Goal: Task Accomplishment & Management: Manage account settings

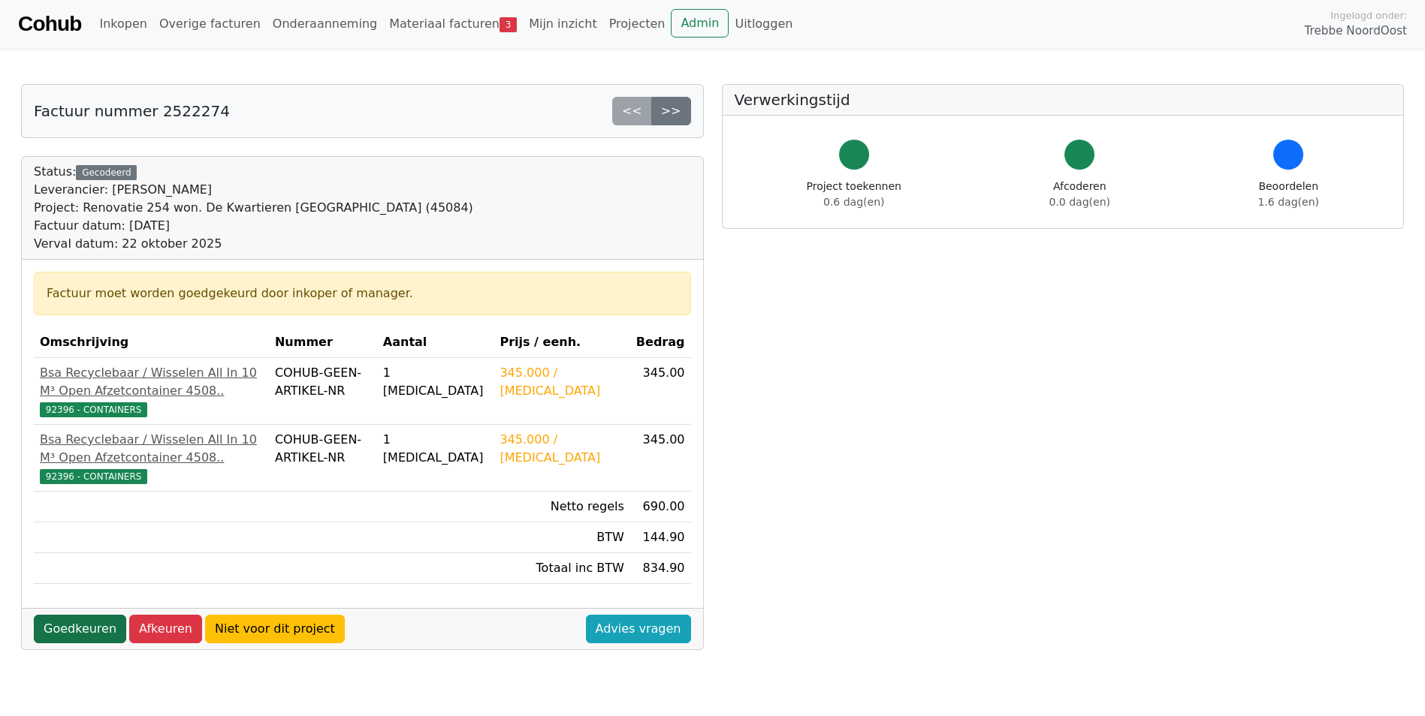
click at [71, 643] on link "Goedkeuren" at bounding box center [80, 629] width 92 height 29
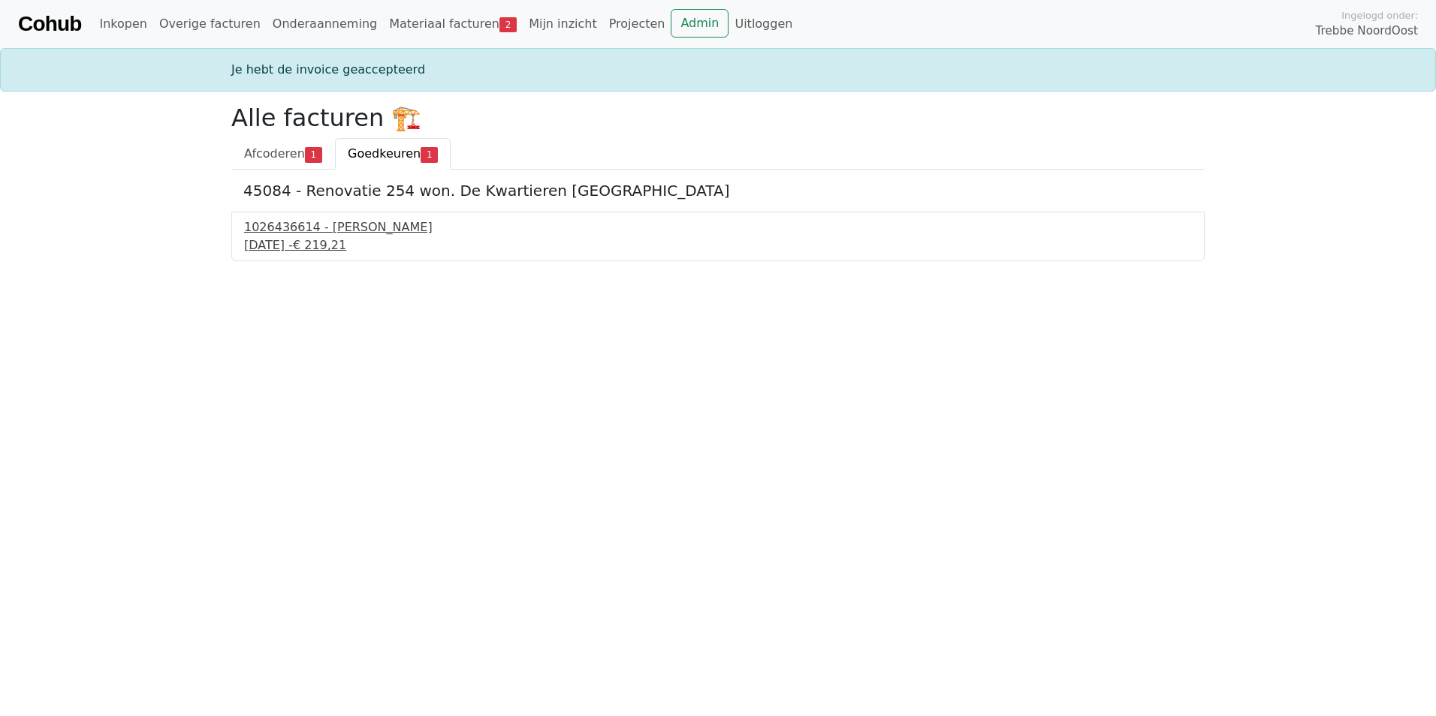
click at [355, 228] on div "1026436614 - [PERSON_NAME]" at bounding box center [718, 228] width 948 height 18
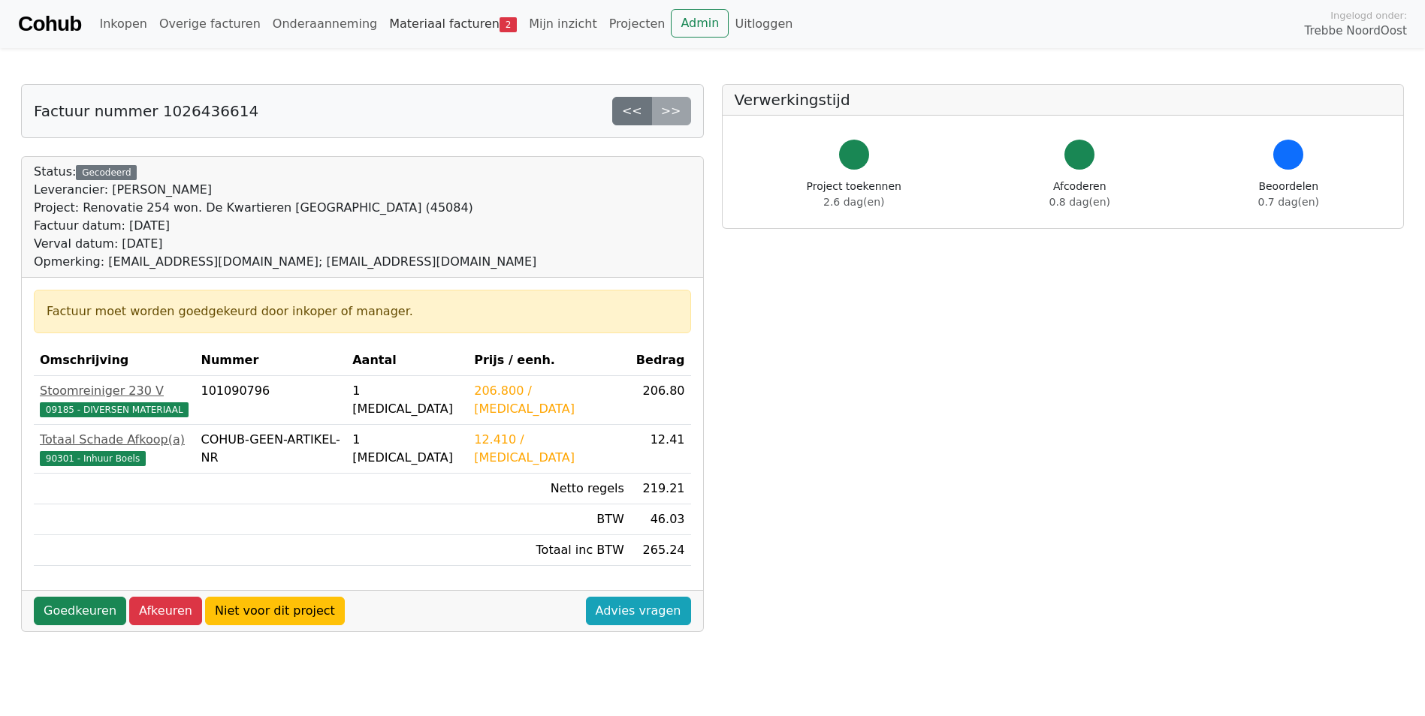
click at [442, 24] on link "Materiaal facturen 2" at bounding box center [453, 24] width 140 height 30
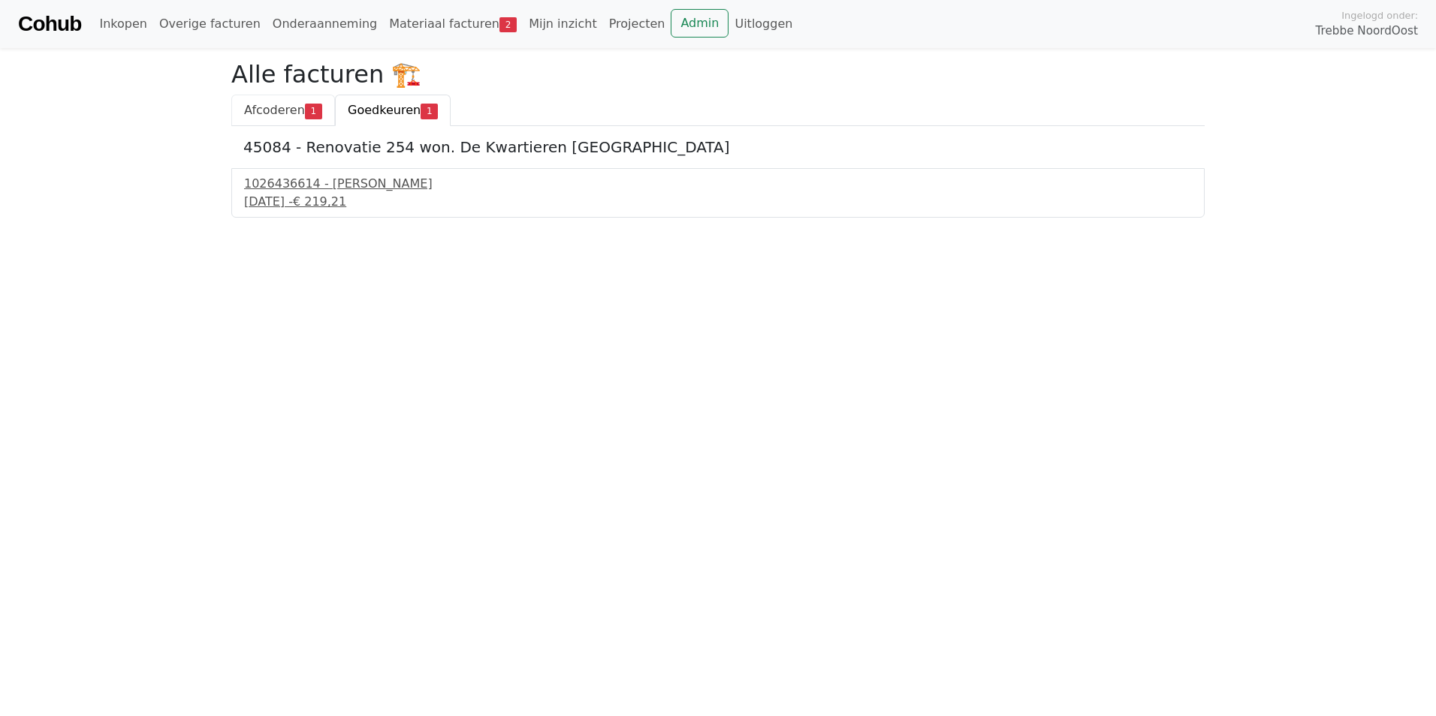
click at [285, 113] on span "Afcoderen" at bounding box center [274, 110] width 61 height 14
click at [316, 195] on div "16 september 2025 - € 2.578,52" at bounding box center [718, 202] width 948 height 18
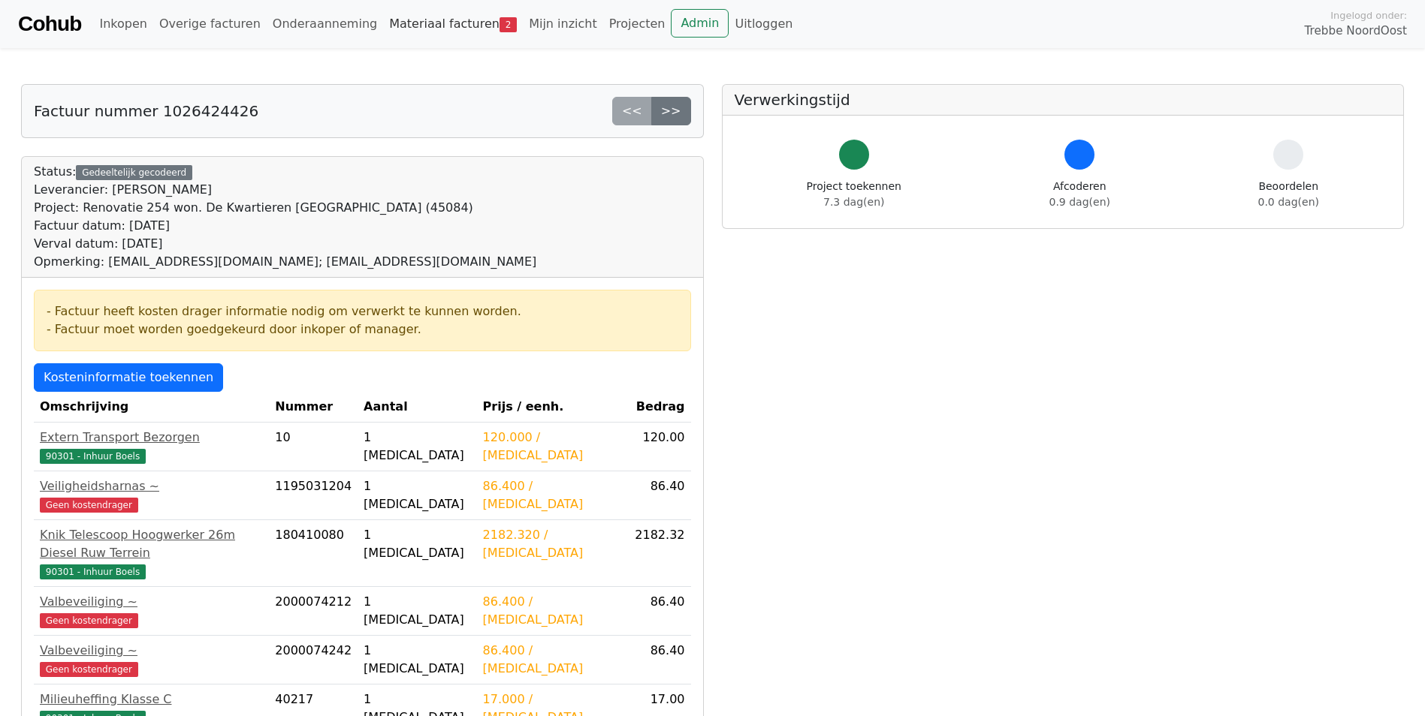
click at [436, 28] on link "Materiaal facturen 2" at bounding box center [453, 24] width 140 height 30
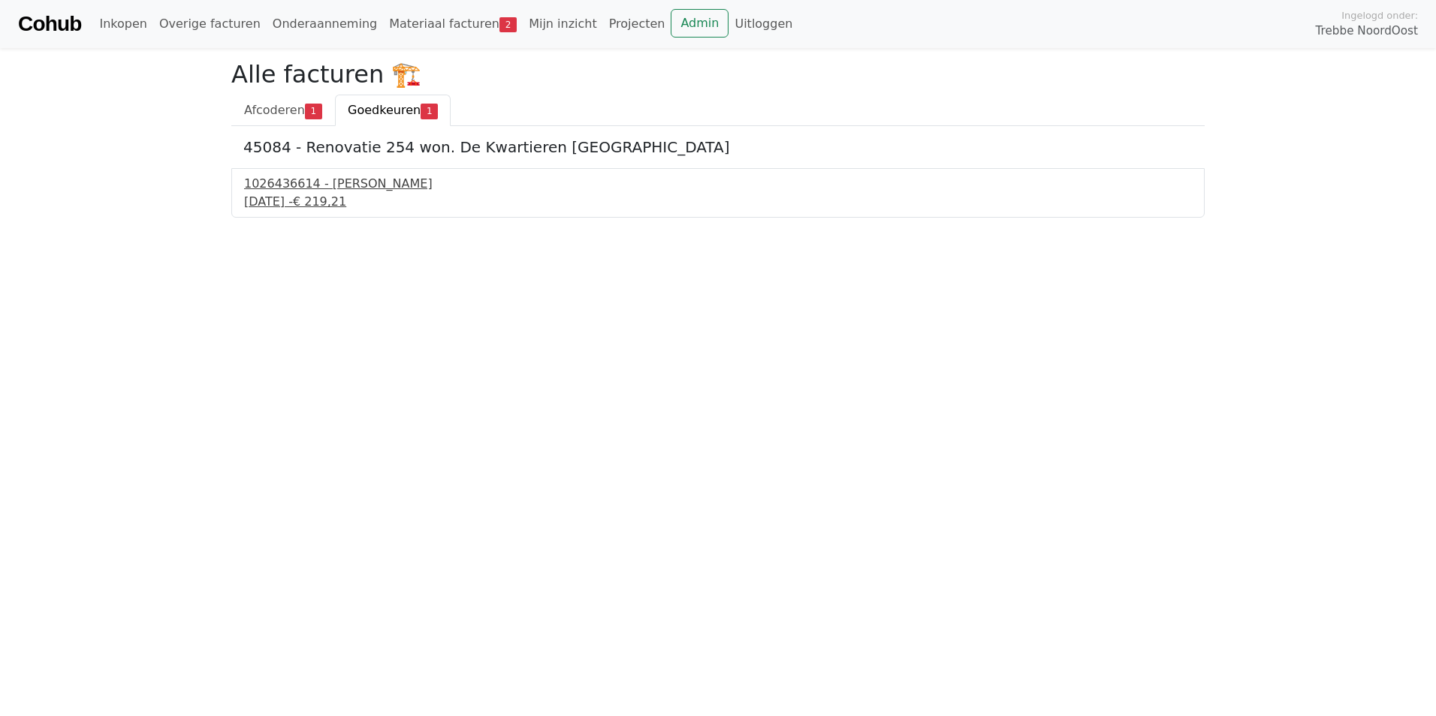
click at [346, 194] on div "21 september 2025 - € 219,21" at bounding box center [718, 202] width 948 height 18
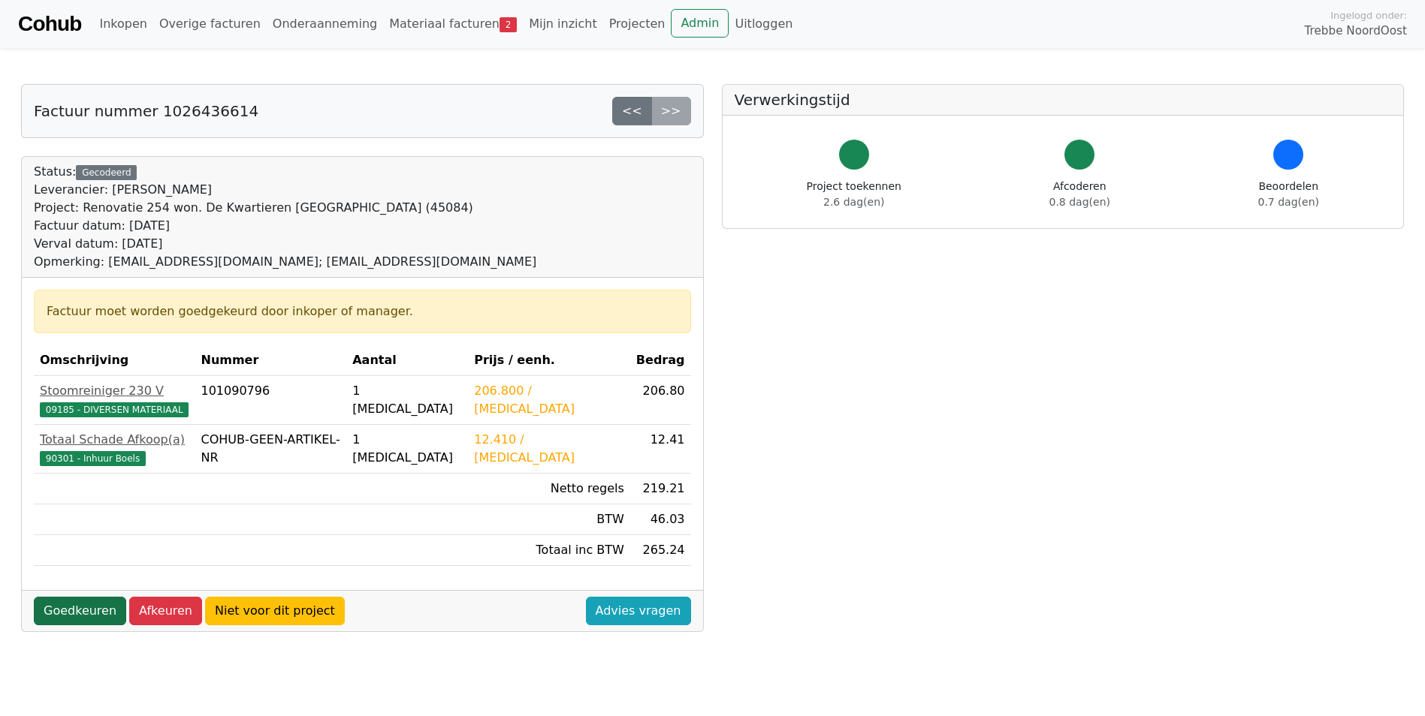
click at [56, 606] on link "Goedkeuren" at bounding box center [80, 611] width 92 height 29
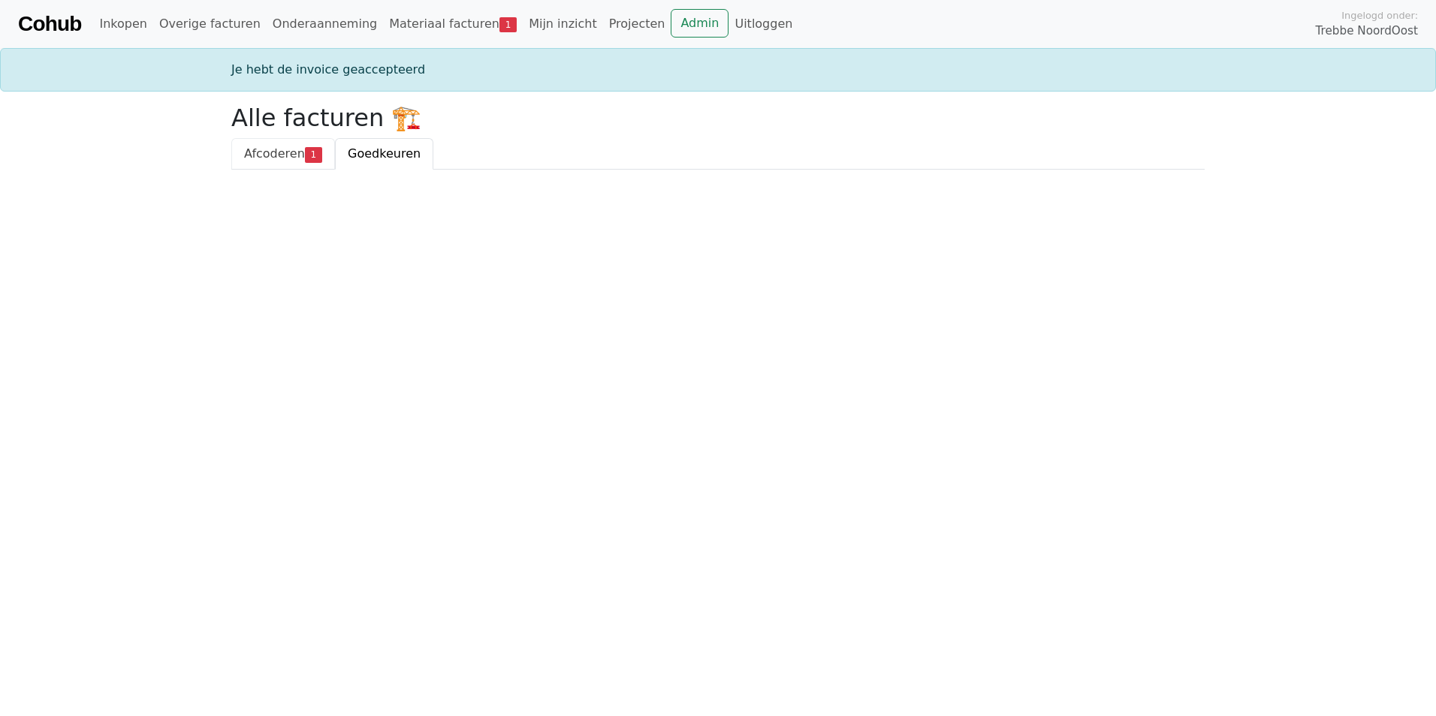
click at [277, 158] on span "Afcoderen" at bounding box center [274, 153] width 61 height 14
